Goal: Check status: Check status

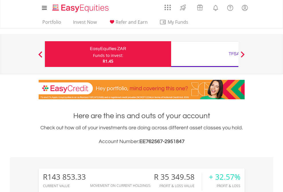
scroll to position [55, 90]
click at [93, 54] on div "Funds to invest:" at bounding box center [108, 56] width 30 height 6
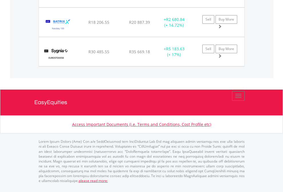
scroll to position [55, 90]
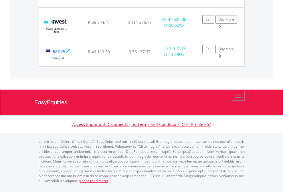
scroll to position [55, 90]
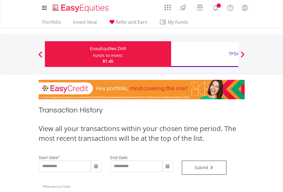
scroll to position [232, 0]
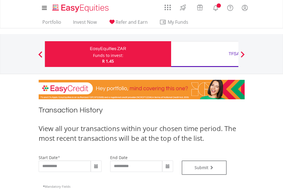
click at [204, 54] on div "TFSA" at bounding box center [233, 54] width 119 height 8
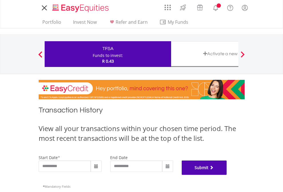
click at [227, 175] on button "Submit" at bounding box center [204, 167] width 45 height 14
